Goal: Information Seeking & Learning: Understand process/instructions

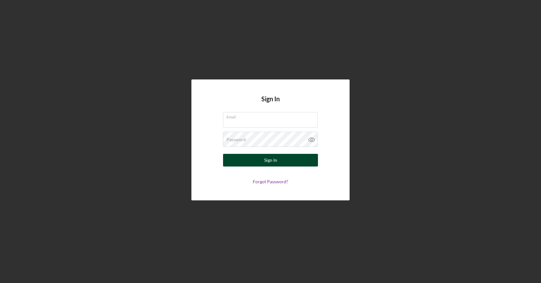
type input "[PERSON_NAME][EMAIL_ADDRESS][PERSON_NAME][DOMAIN_NAME]"
click at [248, 162] on button "Sign In" at bounding box center [270, 160] width 95 height 13
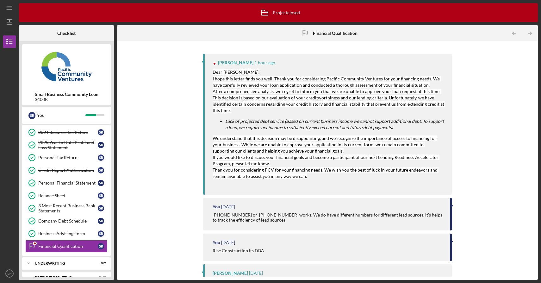
click at [262, 160] on mark "If you would like to discuss your financial goals and become a participant of o…" at bounding box center [326, 160] width 227 height 12
click at [263, 143] on mark "We understand that this decision may be disappointing, and we recognize the imp…" at bounding box center [325, 144] width 225 height 18
click at [252, 115] on div "Dear [PERSON_NAME], I hope this letter finds you well. Thank you for considerin…" at bounding box center [329, 127] width 233 height 118
